Goal: Task Accomplishment & Management: Complete application form

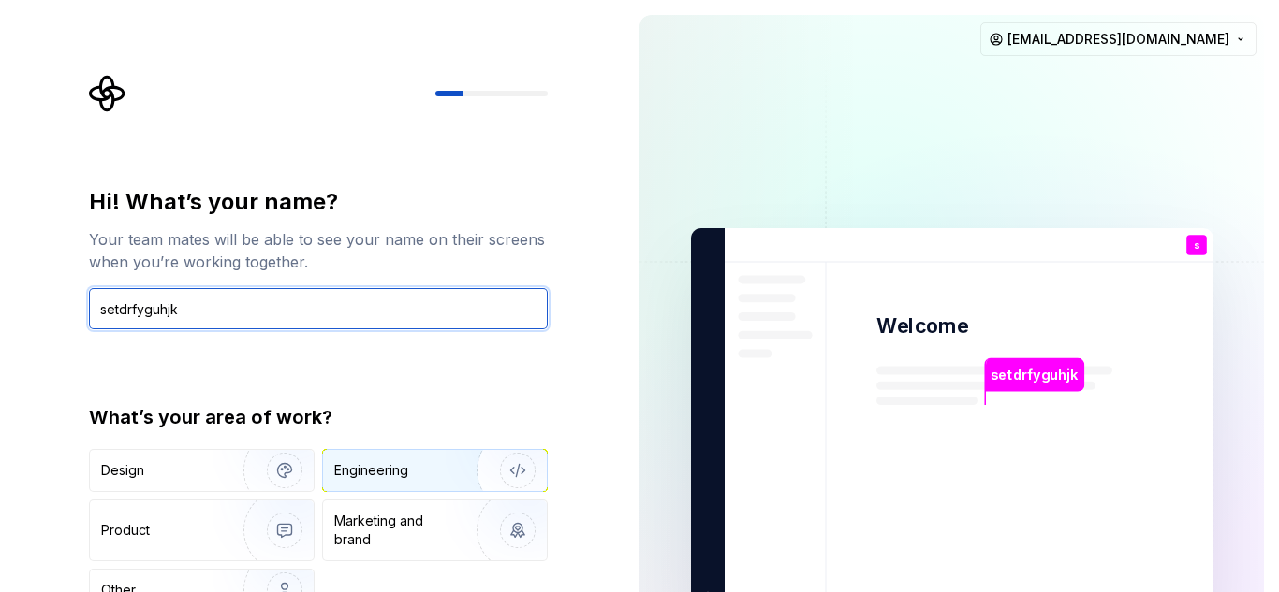
type input "setdrfyguhjk"
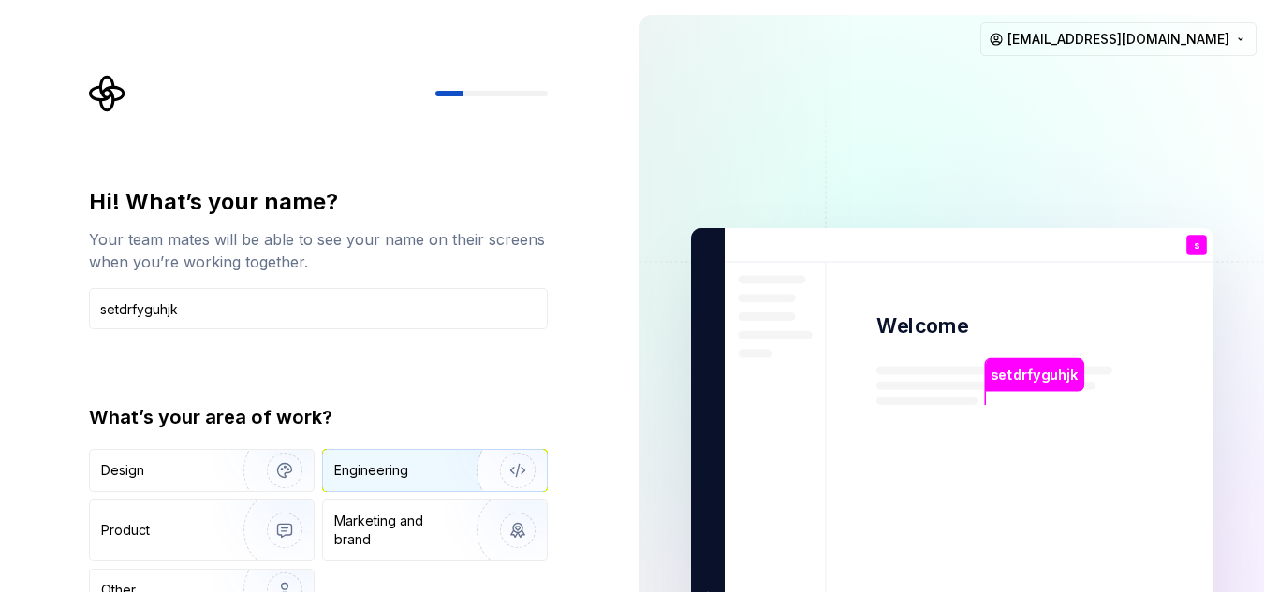
click at [414, 490] on div "Engineering" at bounding box center [435, 470] width 224 height 41
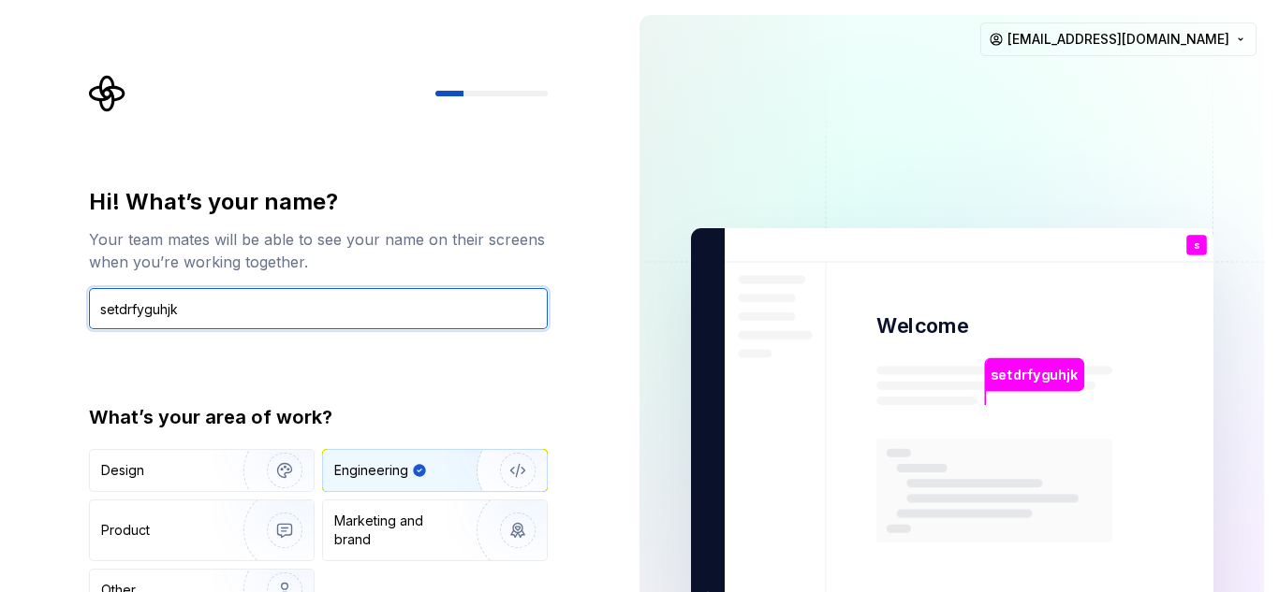
click at [457, 324] on input "setdrfyguhjk" at bounding box center [318, 308] width 459 height 41
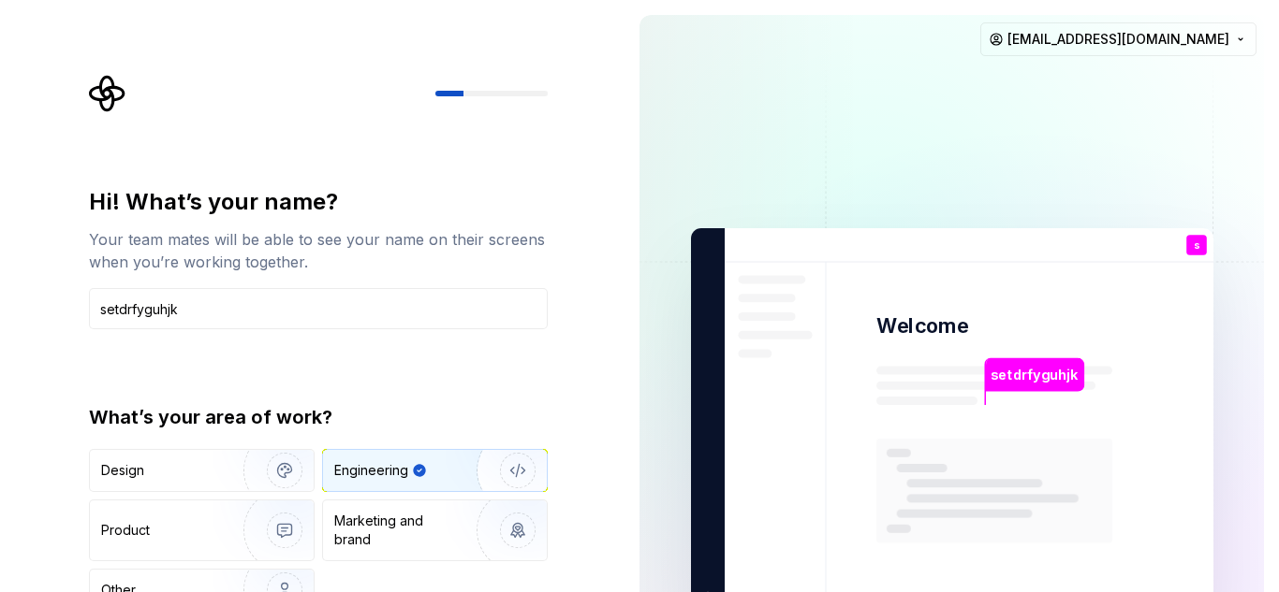
click at [479, 368] on div "Hi! What’s your name? Your team mates will be able to see your name on their sc…" at bounding box center [318, 399] width 459 height 425
